Goal: Task Accomplishment & Management: Use online tool/utility

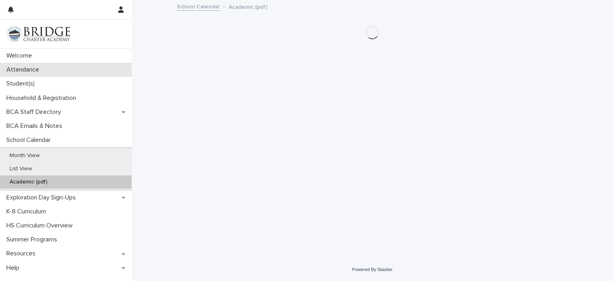
click at [29, 71] on p "Attendance" at bounding box center [24, 70] width 42 height 8
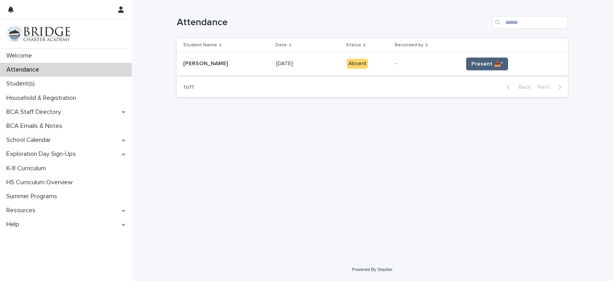
click at [469, 61] on button "Present 📥*" at bounding box center [487, 63] width 42 height 13
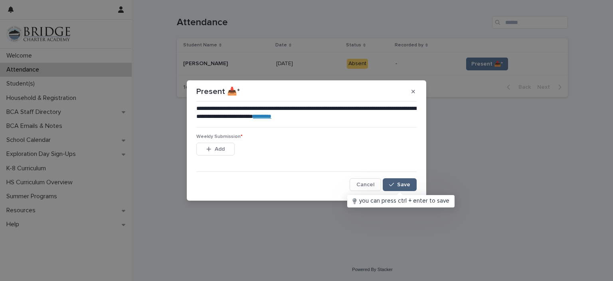
click at [407, 180] on button "Save" at bounding box center [400, 184] width 34 height 13
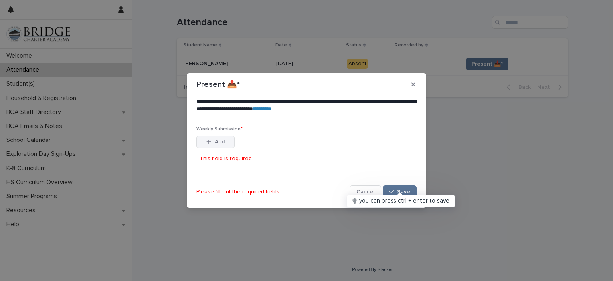
click at [214, 136] on button "Add" at bounding box center [215, 141] width 38 height 13
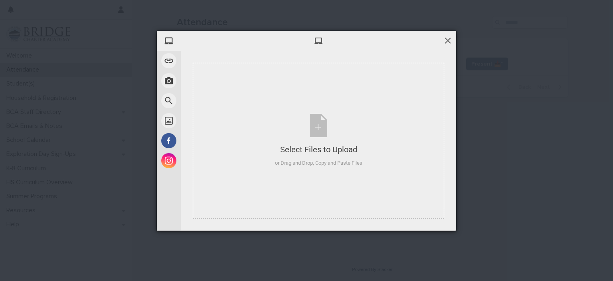
click at [446, 38] on span at bounding box center [448, 40] width 9 height 9
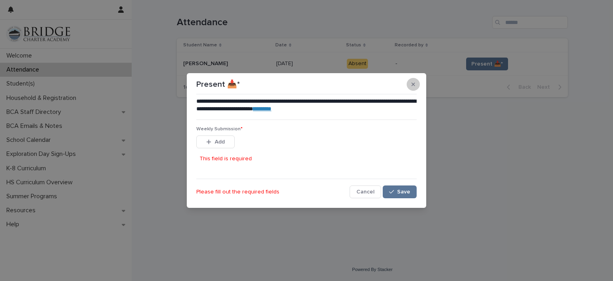
click at [413, 87] on icon "button" at bounding box center [414, 84] width 4 height 6
